Goal: Task Accomplishment & Management: Manage account settings

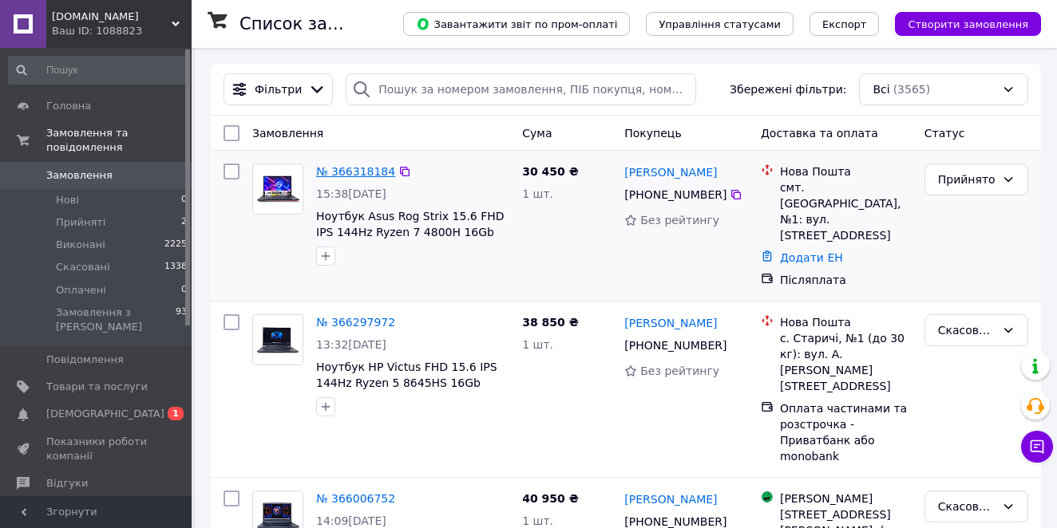
click at [361, 178] on link "№ 366318184" at bounding box center [355, 171] width 79 height 13
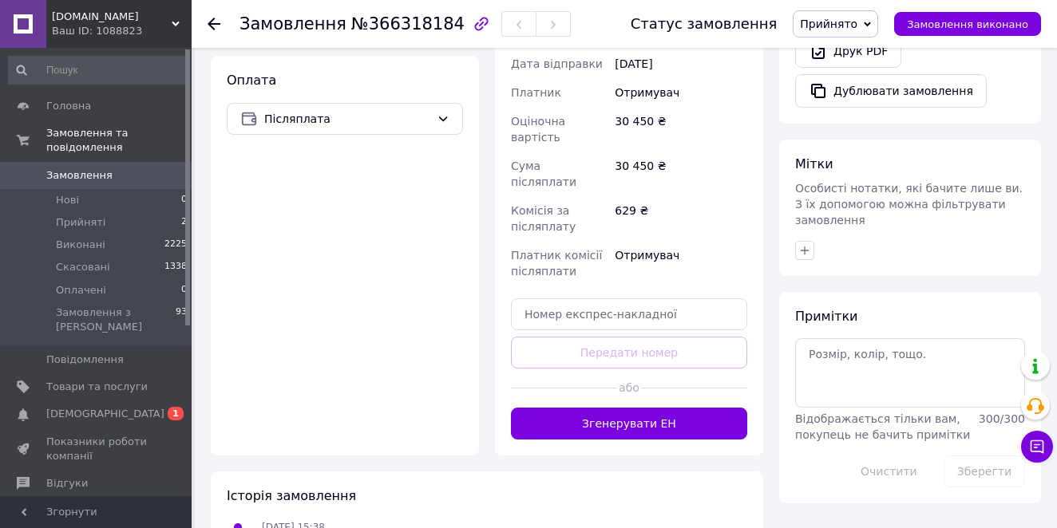
scroll to position [621, 0]
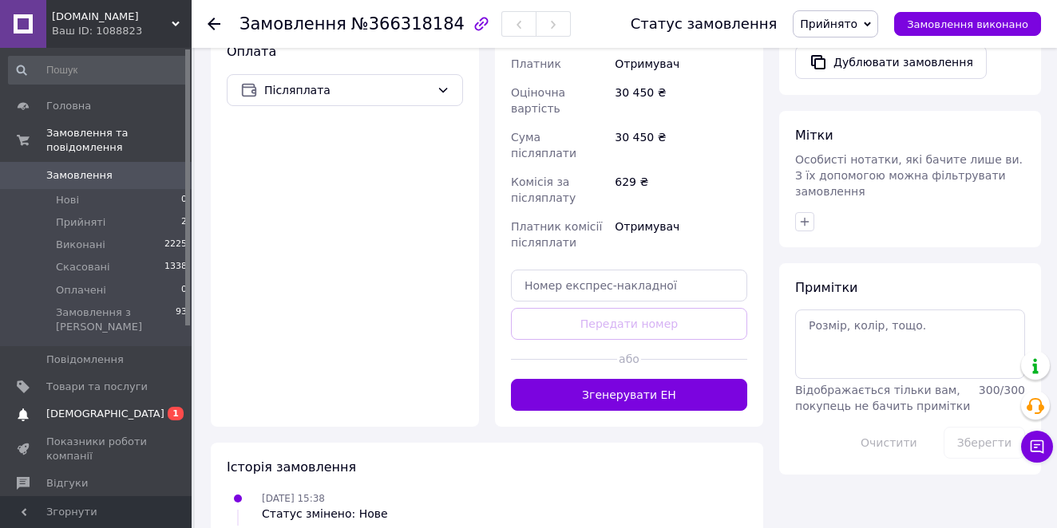
click at [104, 407] on span "[DEMOGRAPHIC_DATA]" at bounding box center [105, 414] width 118 height 14
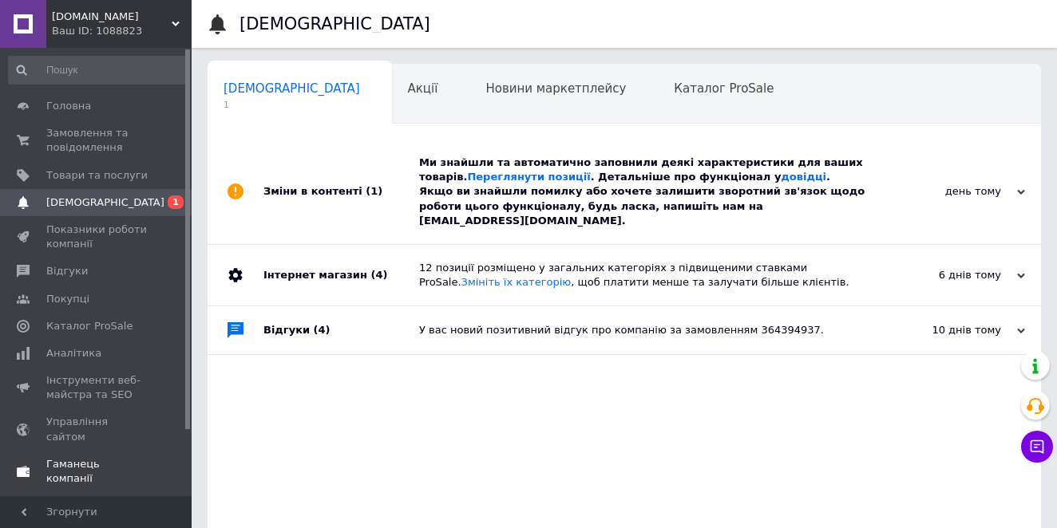
click at [101, 457] on span "Гаманець компанії" at bounding box center [96, 471] width 101 height 29
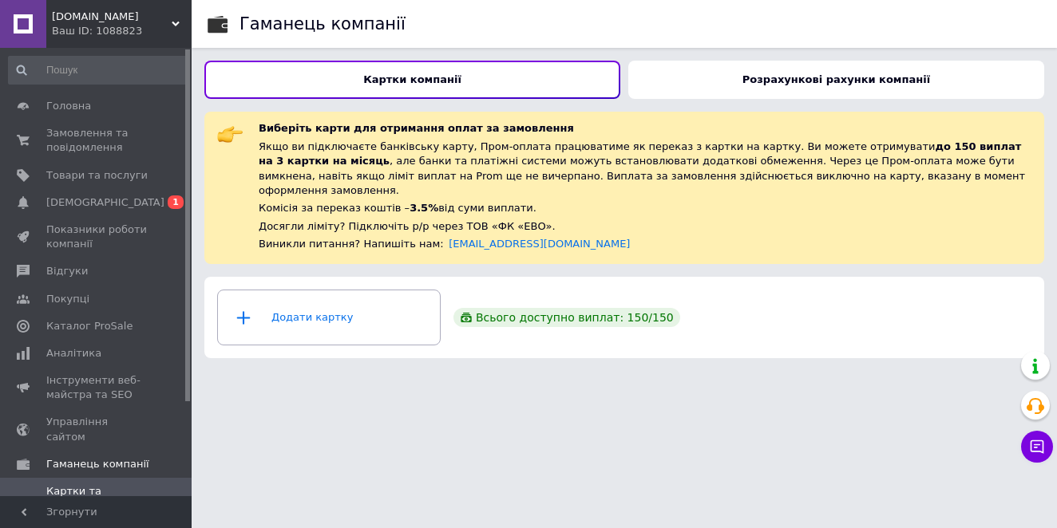
click at [729, 74] on div "Розрахункові рахунки компанії" at bounding box center [836, 80] width 416 height 38
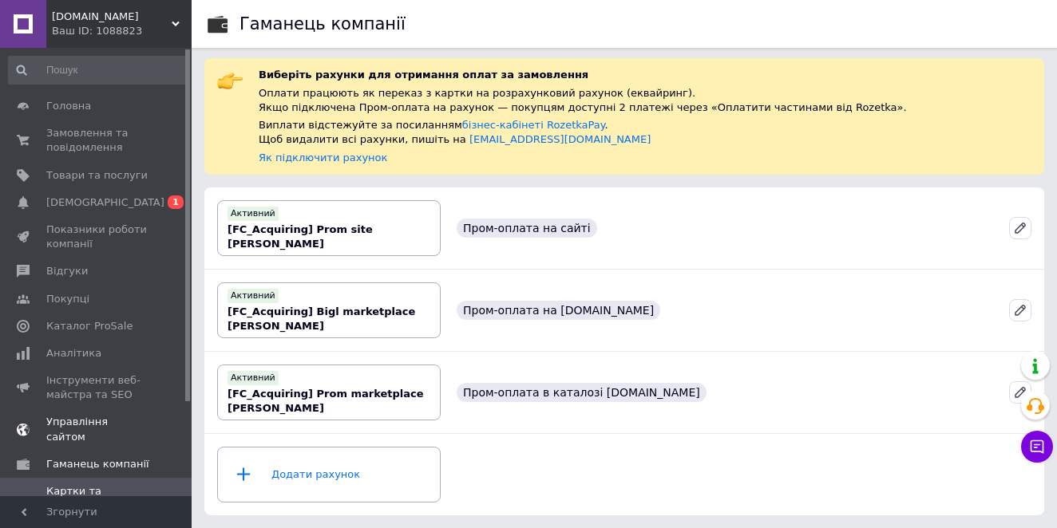
scroll to position [120, 0]
